Goal: Task Accomplishment & Management: Complete application form

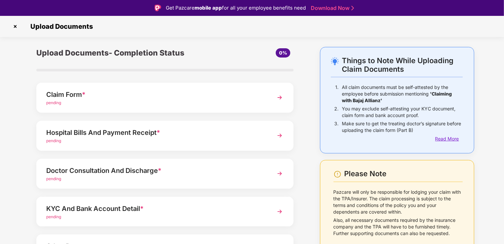
click at [453, 137] on div "Read More" at bounding box center [449, 138] width 27 height 7
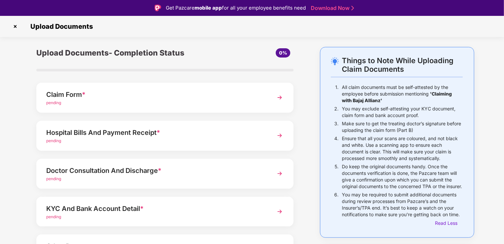
click at [276, 96] on img at bounding box center [280, 98] width 12 height 12
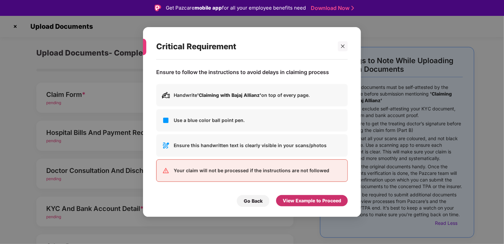
click at [292, 203] on div "View Example to Proceed" at bounding box center [312, 200] width 58 height 7
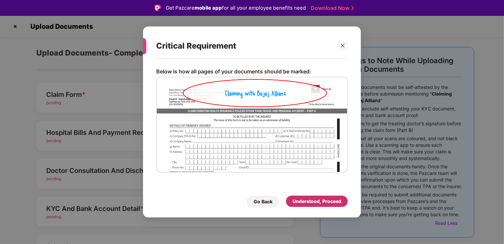
click at [312, 198] on div "Understood, Proceed" at bounding box center [317, 201] width 49 height 7
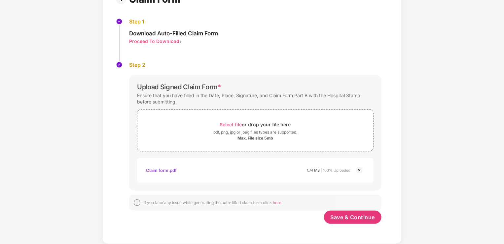
scroll to position [59, 0]
click at [348, 218] on span "Save & Continue" at bounding box center [353, 217] width 45 height 7
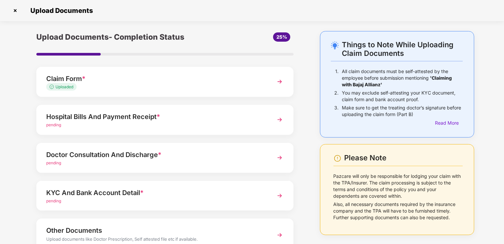
click at [249, 124] on div "pending" at bounding box center [155, 125] width 218 height 6
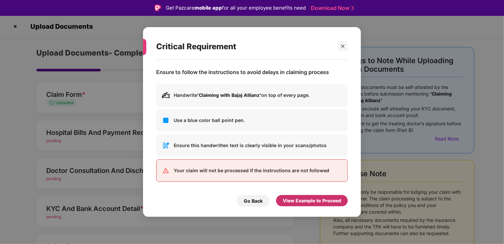
click at [300, 200] on div "View Example to Proceed" at bounding box center [312, 200] width 58 height 7
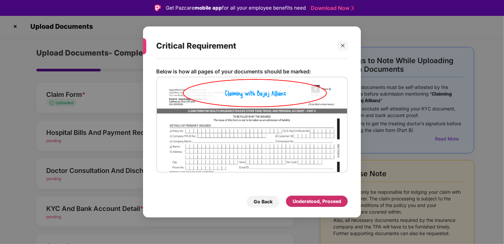
click at [304, 203] on div "Understood, Proceed" at bounding box center [317, 201] width 49 height 7
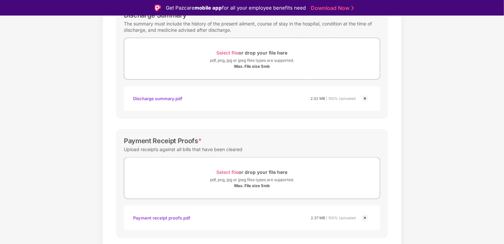
scroll to position [251, 0]
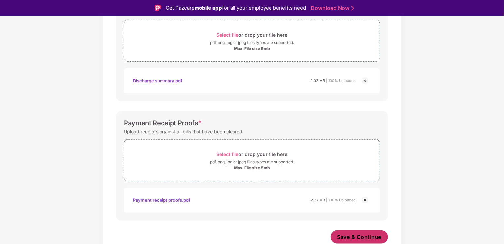
click at [361, 238] on span "Save & Continue" at bounding box center [359, 236] width 45 height 7
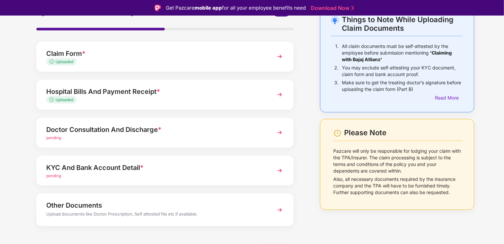
scroll to position [48, 0]
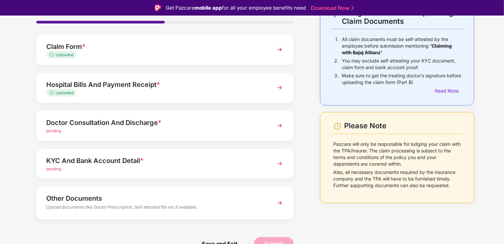
click at [281, 126] on img at bounding box center [280, 126] width 12 height 12
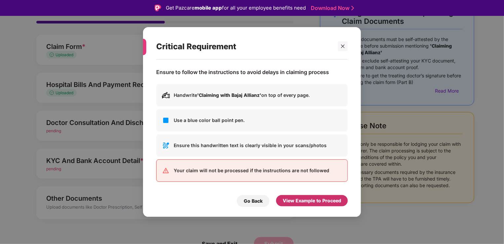
click at [315, 196] on div "View Example to Proceed" at bounding box center [312, 200] width 72 height 11
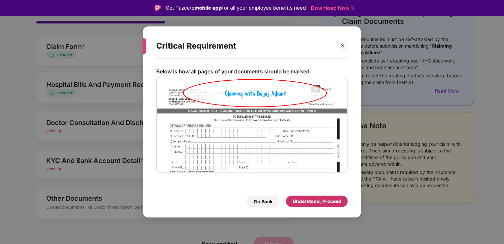
click at [308, 201] on div "Understood, Proceed" at bounding box center [317, 201] width 49 height 7
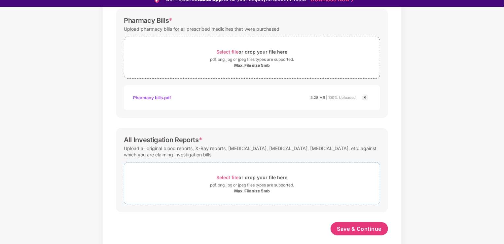
scroll to position [16, 0]
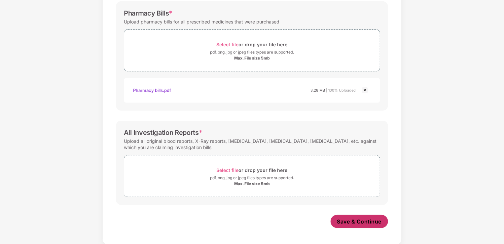
click at [348, 220] on span "Save & Continue" at bounding box center [359, 221] width 45 height 7
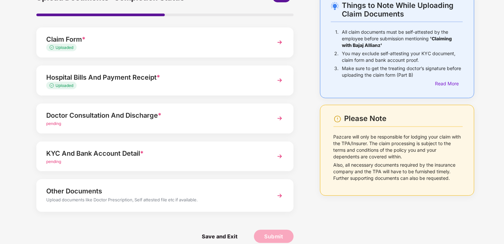
scroll to position [48, 0]
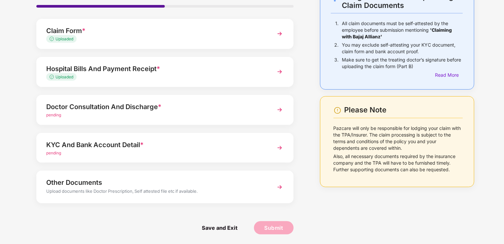
click at [279, 183] on img at bounding box center [280, 187] width 12 height 12
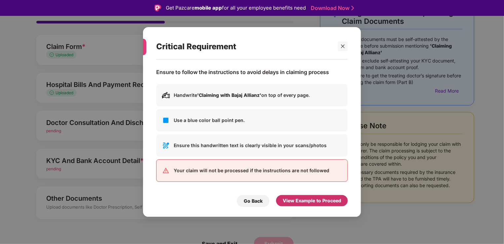
click at [314, 206] on div "View Example to Proceed" at bounding box center [312, 200] width 72 height 11
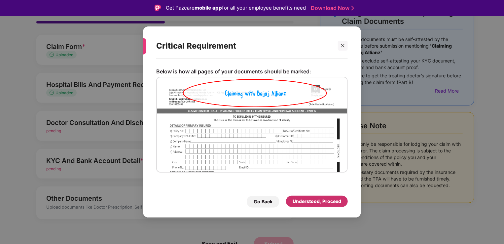
click at [312, 197] on div "Understood, Proceed" at bounding box center [317, 201] width 62 height 11
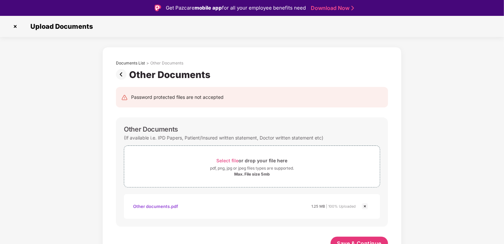
scroll to position [7, 0]
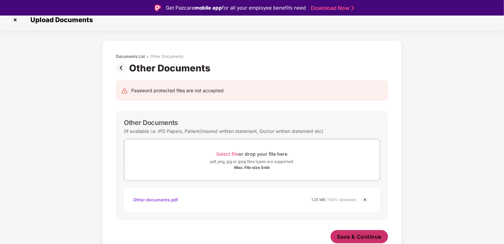
click at [358, 234] on span "Save & Continue" at bounding box center [359, 236] width 45 height 7
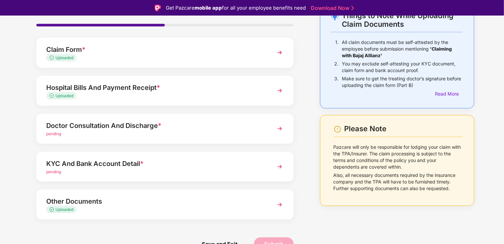
scroll to position [45, 0]
click at [279, 165] on img at bounding box center [280, 166] width 12 height 12
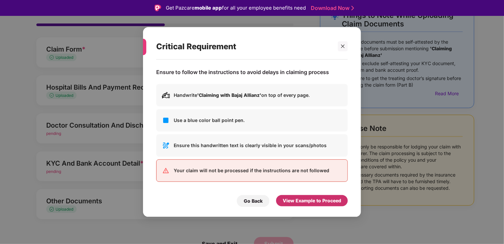
click at [319, 200] on div "View Example to Proceed" at bounding box center [312, 200] width 58 height 7
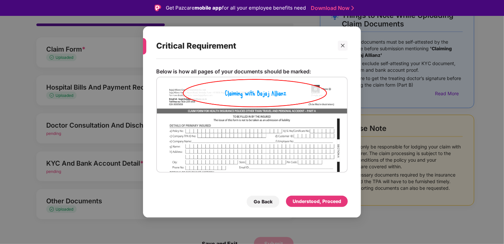
click at [314, 208] on div "Below is how all pages of your documents should be marked: Go Back Understood, …" at bounding box center [252, 135] width 218 height 152
click at [314, 202] on div "Understood, Proceed" at bounding box center [317, 201] width 49 height 7
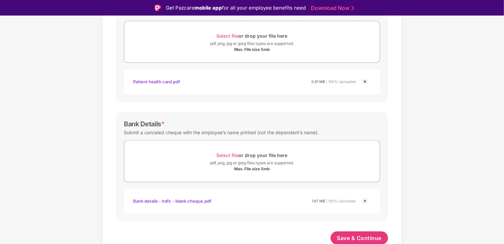
scroll to position [245, 0]
click at [354, 234] on span "Save & Continue" at bounding box center [359, 237] width 45 height 7
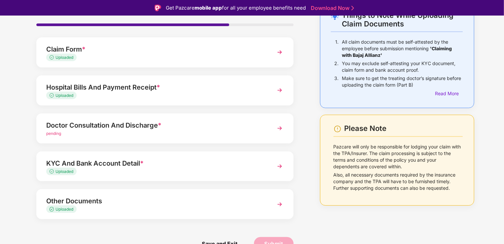
scroll to position [16, 0]
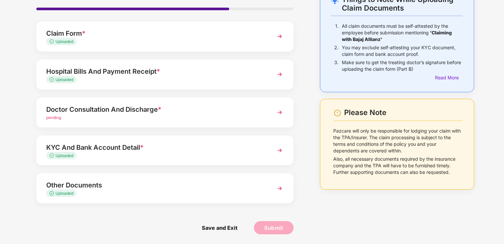
click at [279, 113] on img at bounding box center [280, 112] width 12 height 12
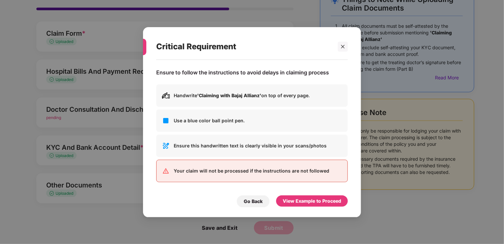
scroll to position [0, 0]
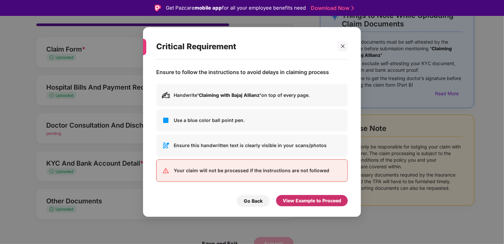
click at [300, 203] on div "View Example to Proceed" at bounding box center [312, 200] width 58 height 7
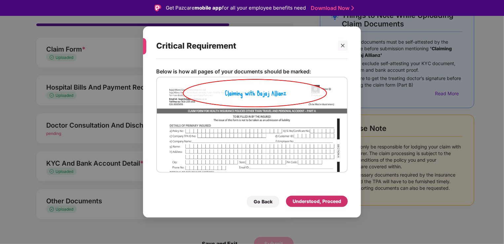
click at [307, 203] on div "Understood, Proceed" at bounding box center [317, 201] width 49 height 7
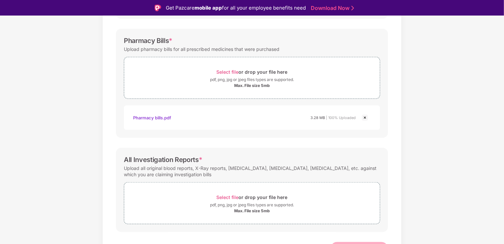
scroll to position [219, 0]
